Goal: Navigation & Orientation: Find specific page/section

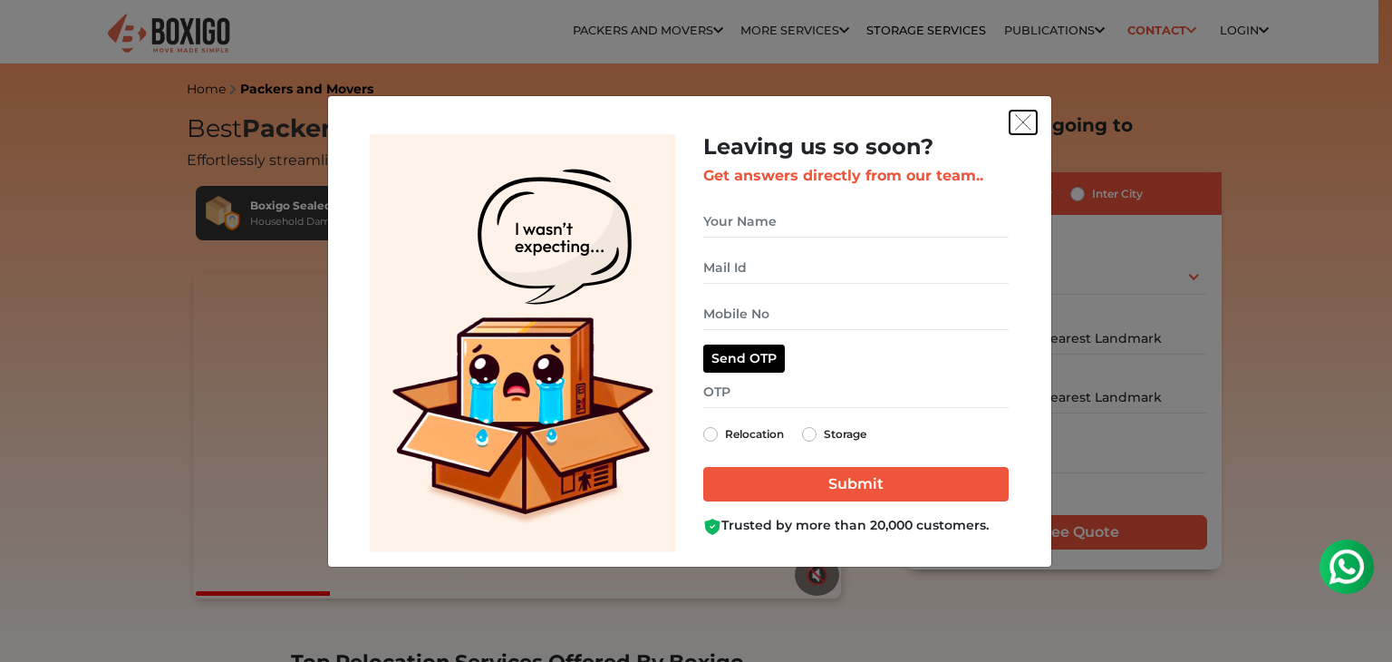
click at [1021, 124] on img "get free quote dialog" at bounding box center [1023, 122] width 16 height 16
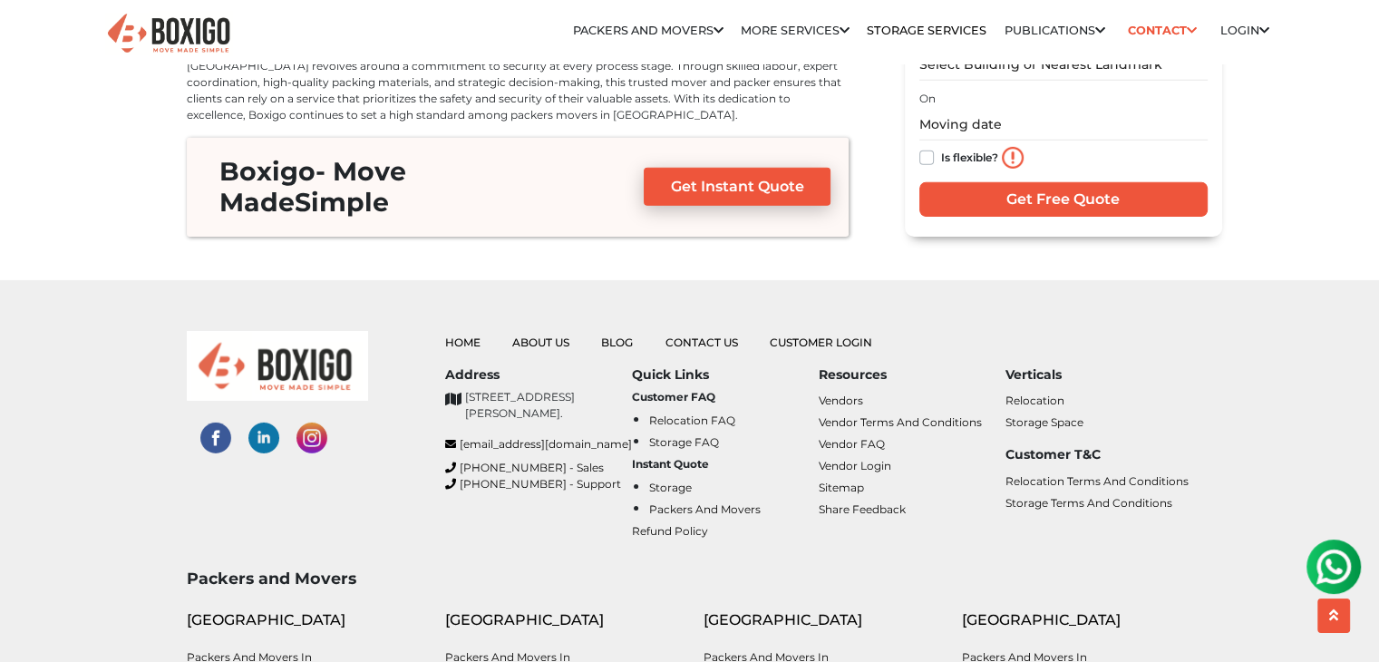
scroll to position [5801, 0]
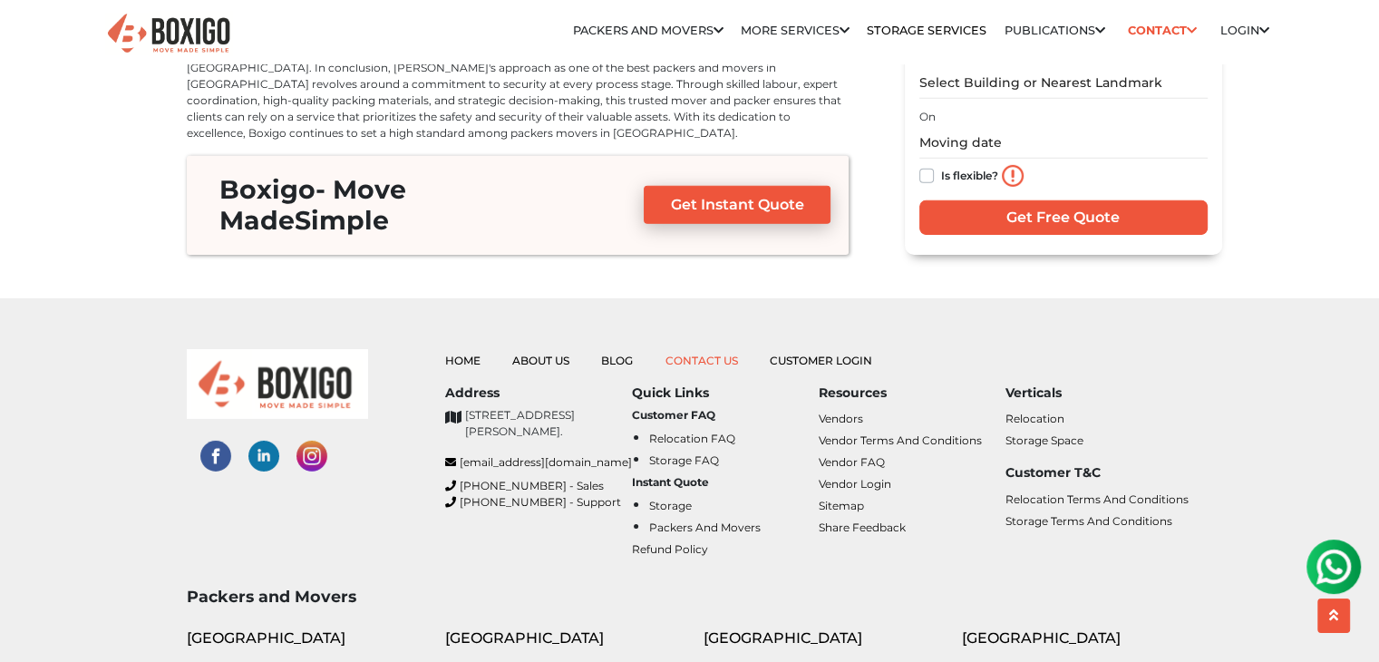
click at [696, 354] on link "Contact Us" at bounding box center [701, 361] width 73 height 14
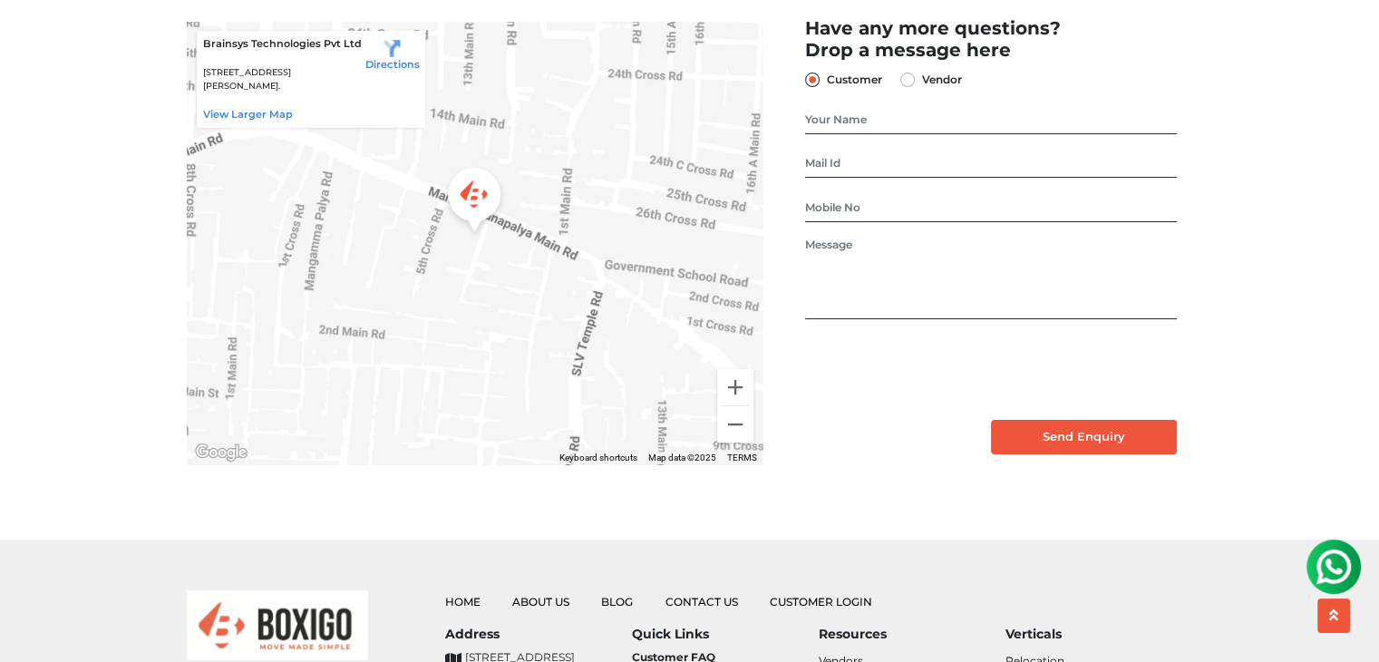
scroll to position [544, 0]
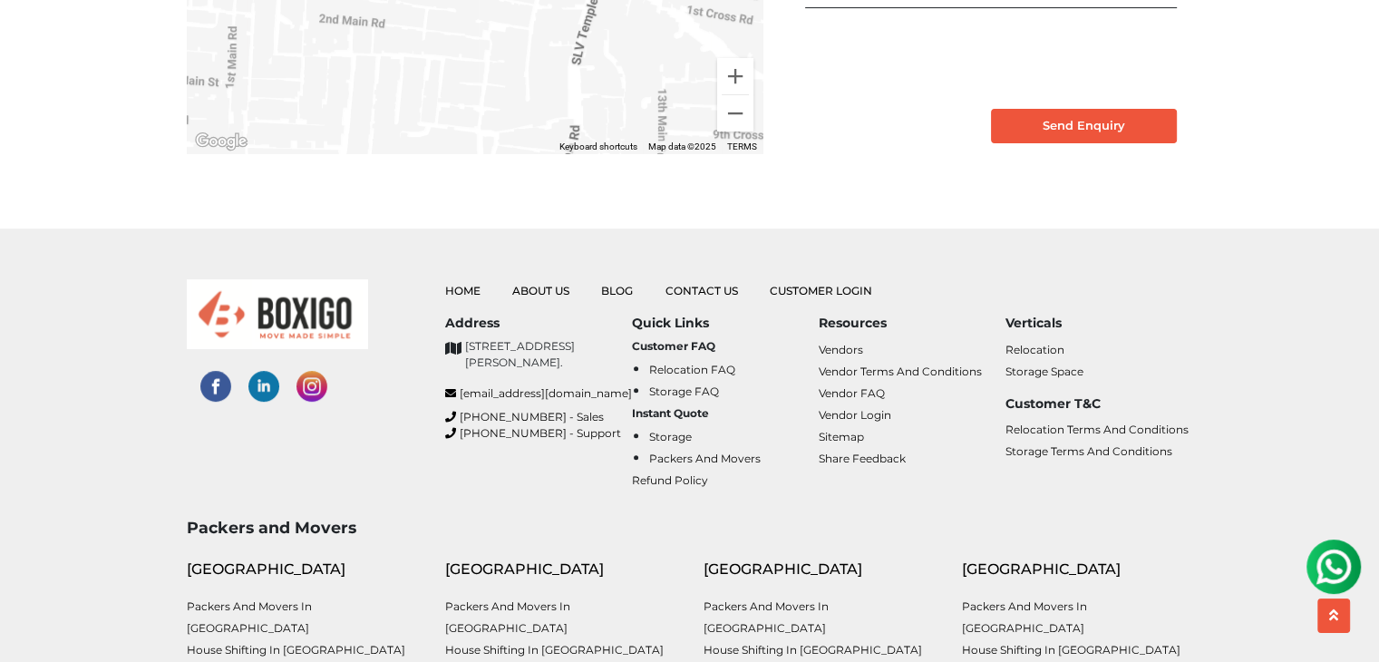
drag, startPoint x: 555, startPoint y: 315, endPoint x: 579, endPoint y: 317, distance: 24.6
click at [555, 297] on link "About Us" at bounding box center [540, 291] width 57 height 14
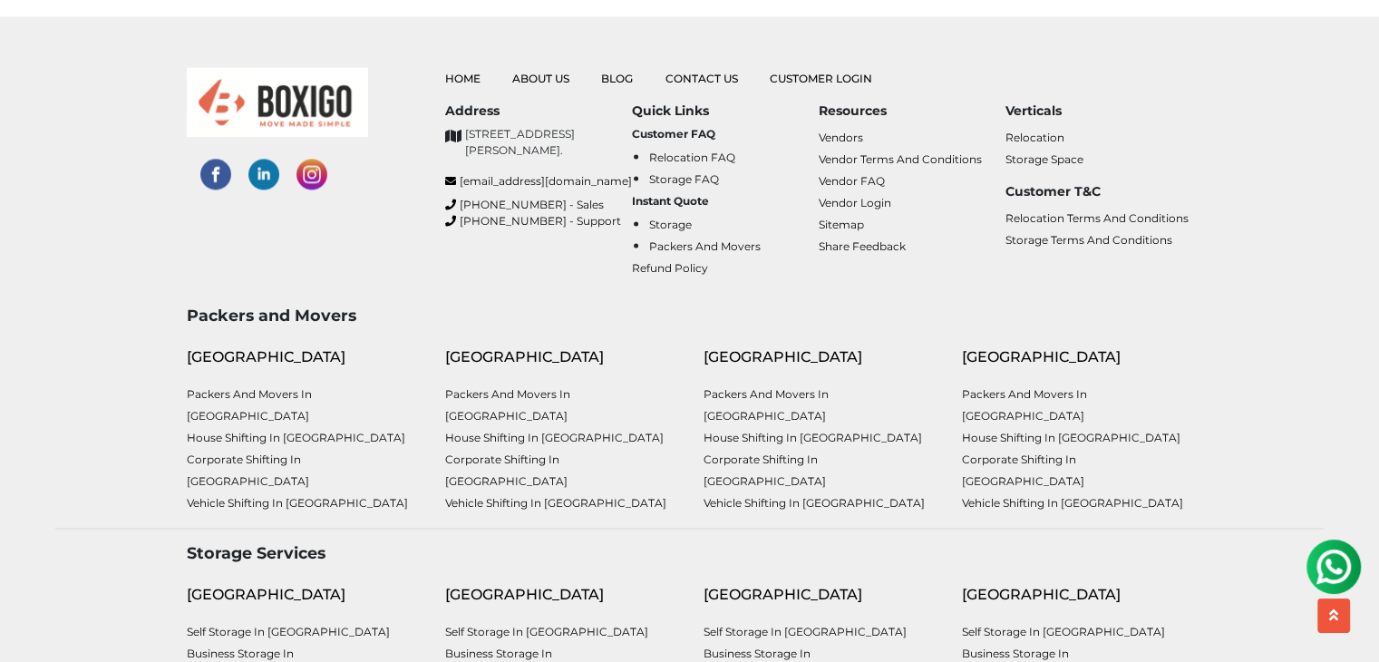
scroll to position [2719, 0]
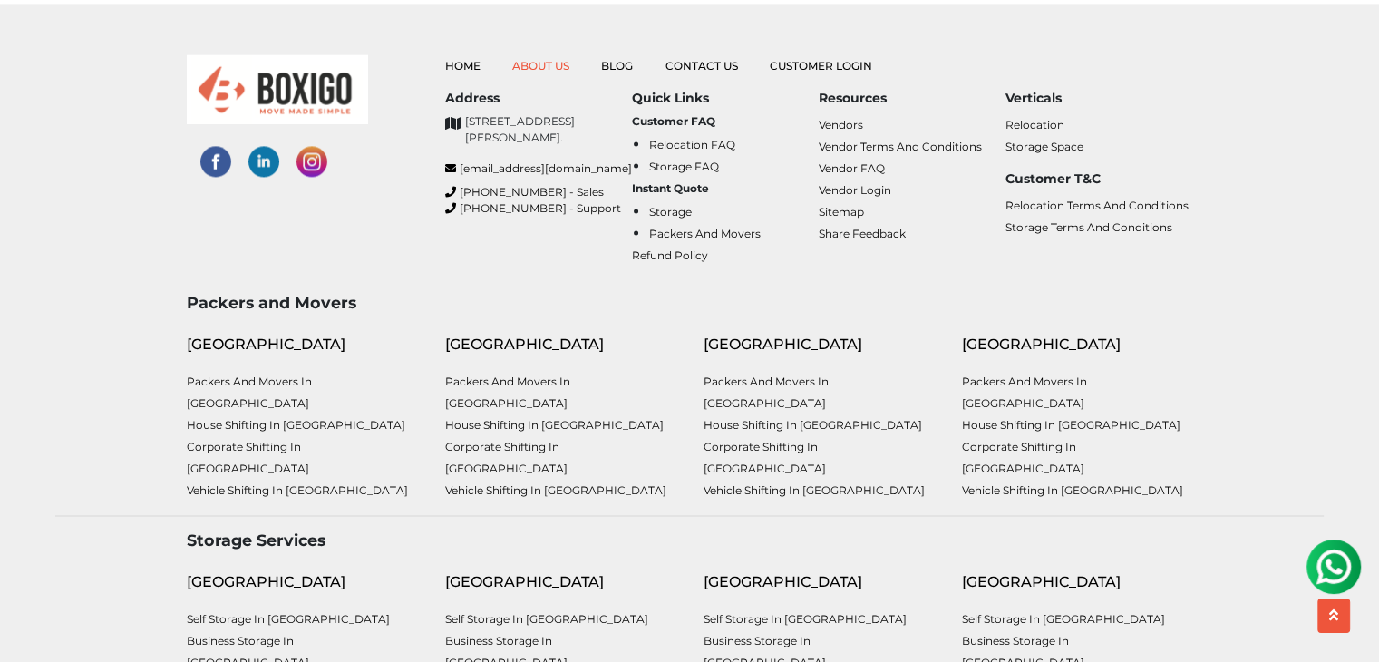
click at [539, 59] on link "About Us" at bounding box center [540, 66] width 57 height 14
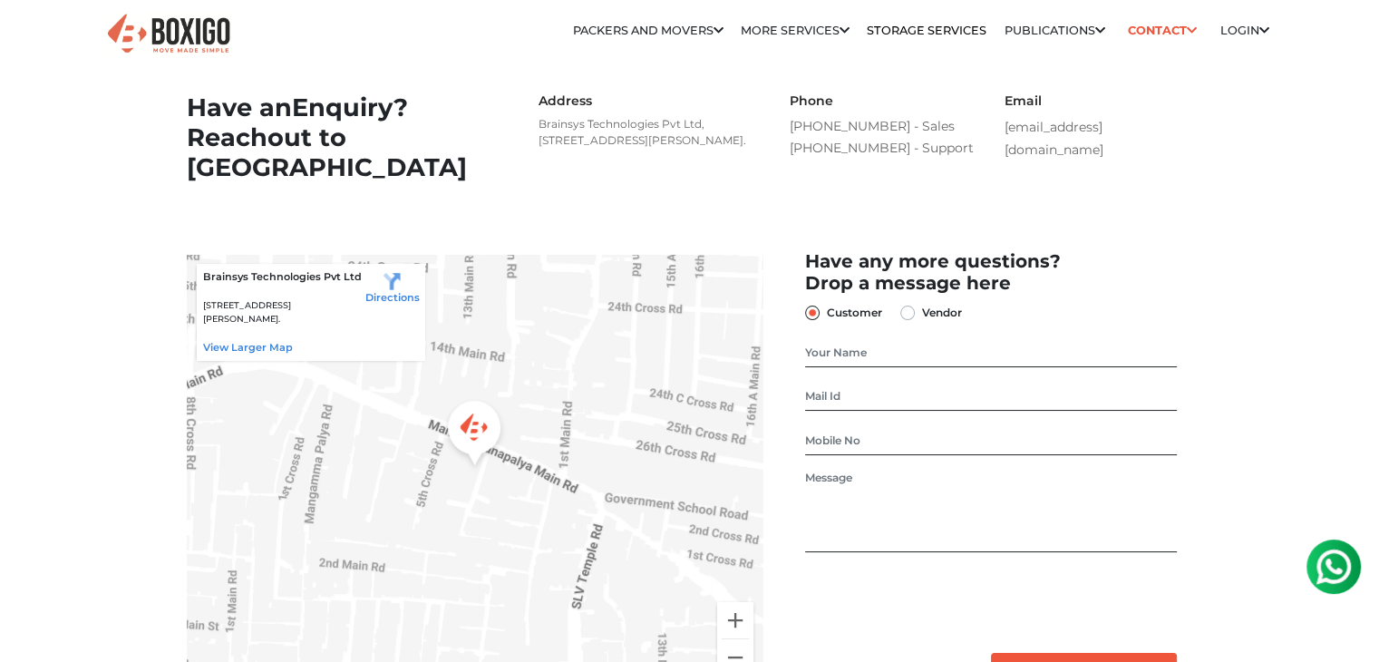
click at [192, 33] on img at bounding box center [168, 34] width 127 height 44
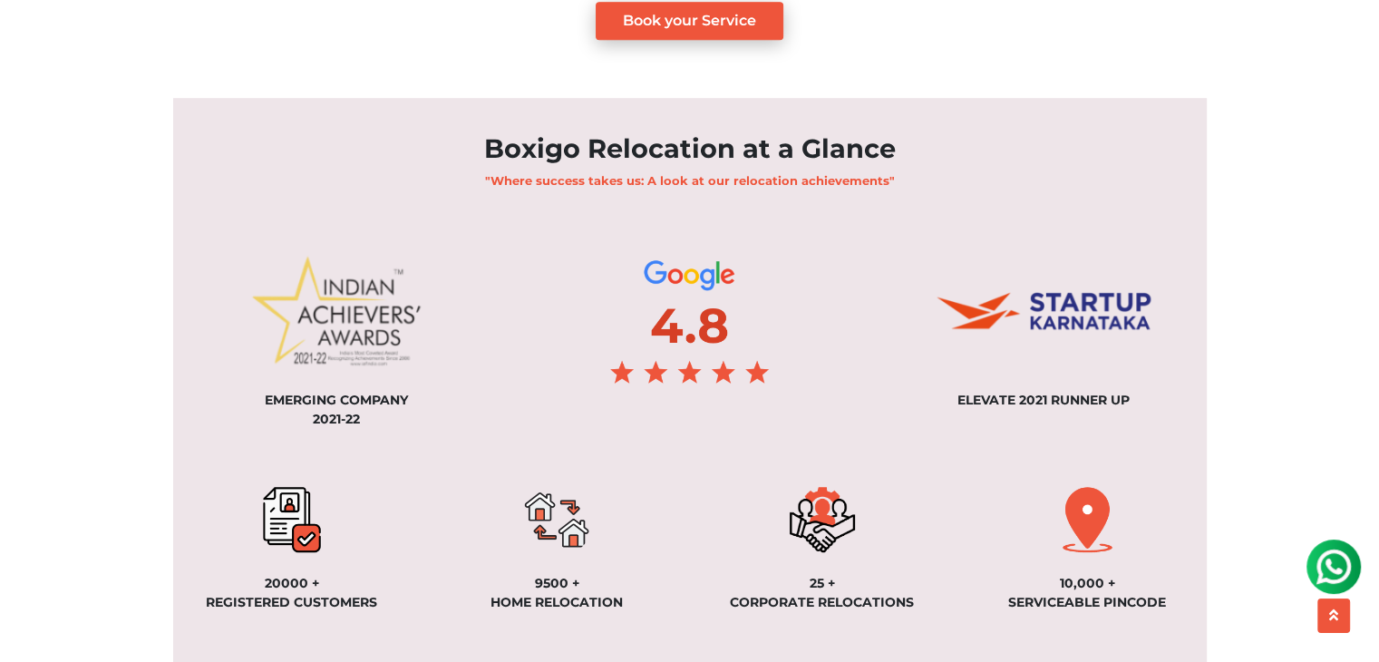
scroll to position [1360, 0]
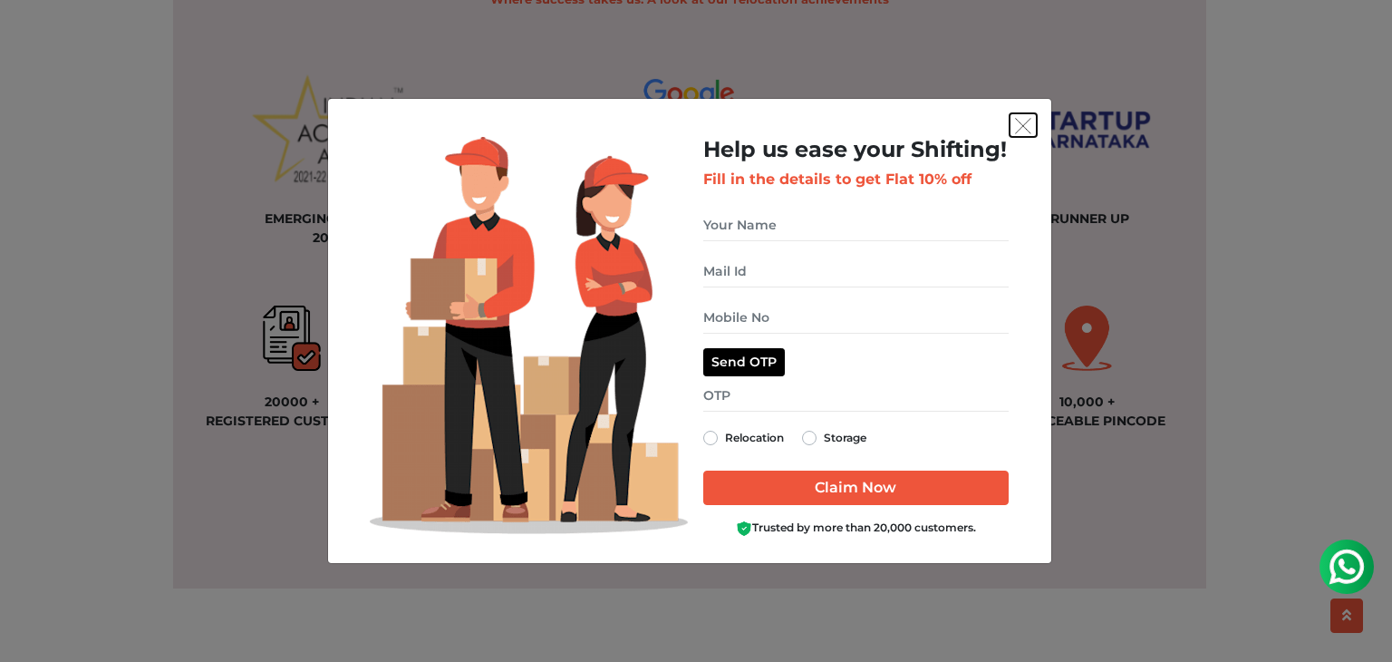
click at [1023, 124] on img "get free quote dialog" at bounding box center [1023, 126] width 16 height 16
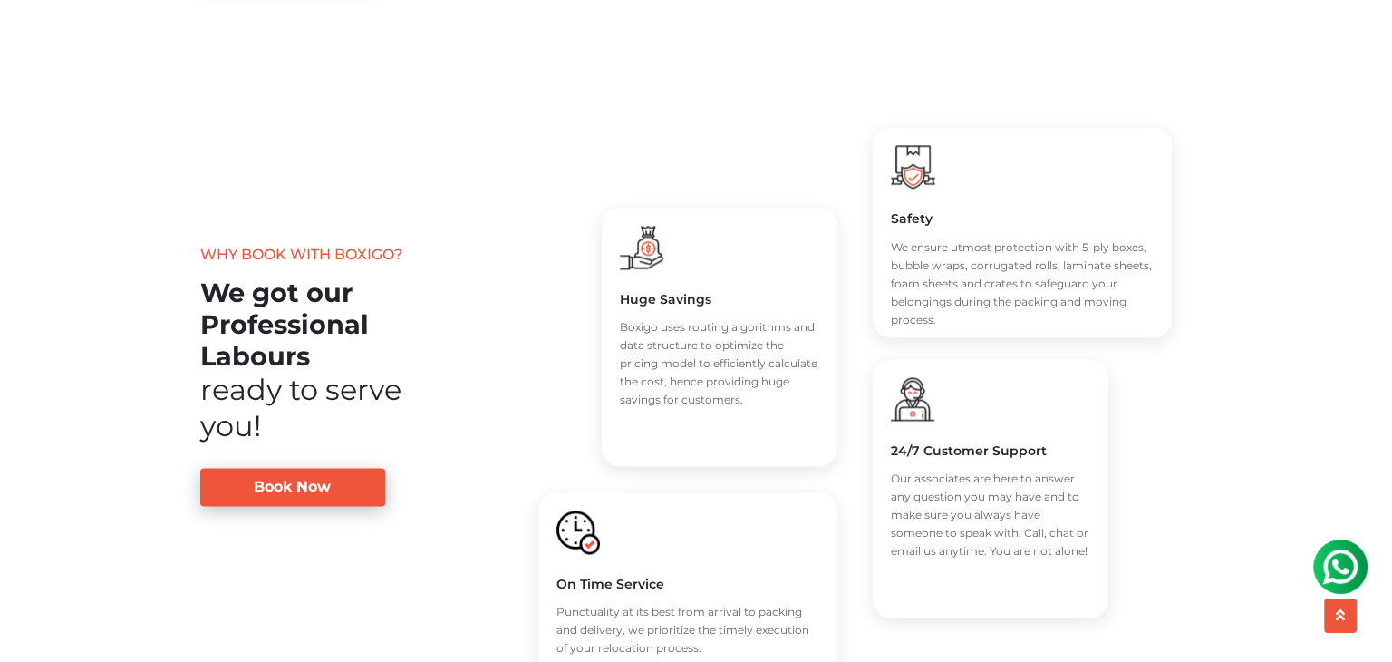
scroll to position [2629, 0]
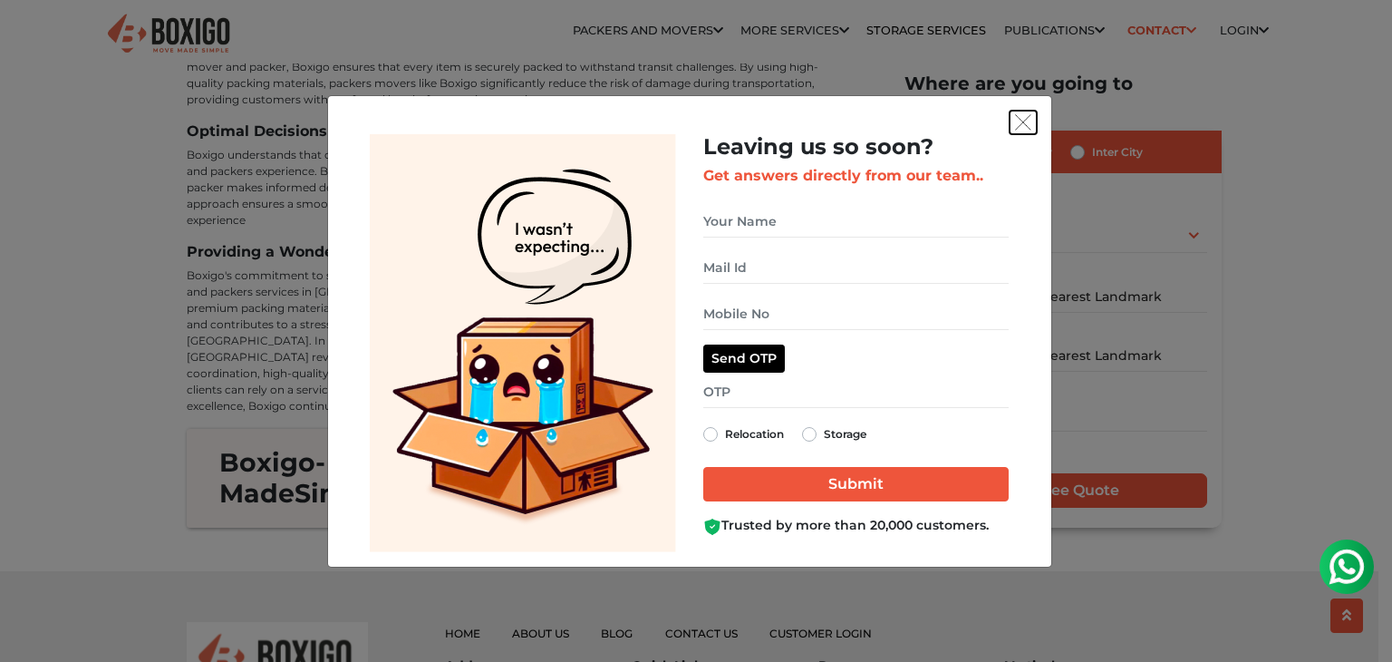
click at [1025, 126] on img "get free quote dialog" at bounding box center [1023, 122] width 16 height 16
